Goal: Task Accomplishment & Management: Understand process/instructions

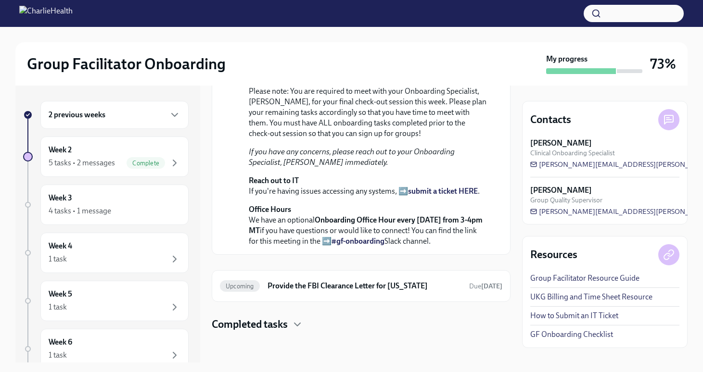
scroll to position [293, 0]
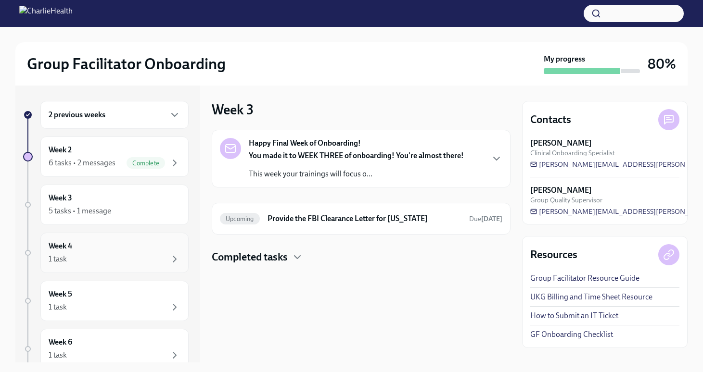
click at [101, 248] on div "Week 4 1 task" at bounding box center [115, 253] width 132 height 24
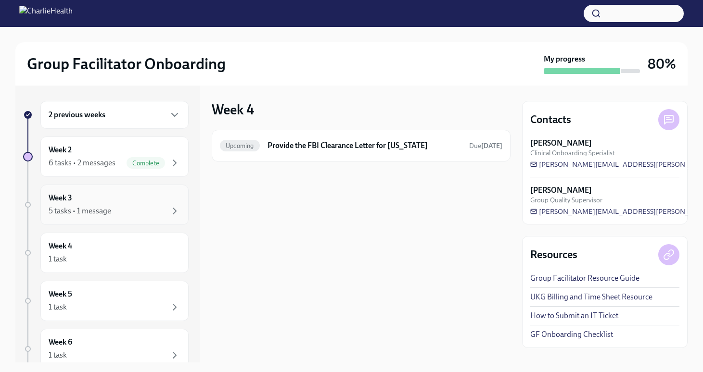
click at [126, 195] on div "Week 3 5 tasks • 1 message" at bounding box center [115, 205] width 132 height 24
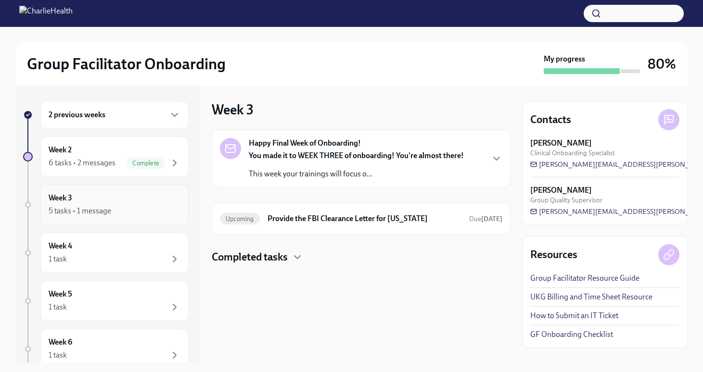
click at [110, 204] on div "Week 3 5 tasks • 1 message" at bounding box center [115, 205] width 132 height 24
